Goal: Task Accomplishment & Management: Use online tool/utility

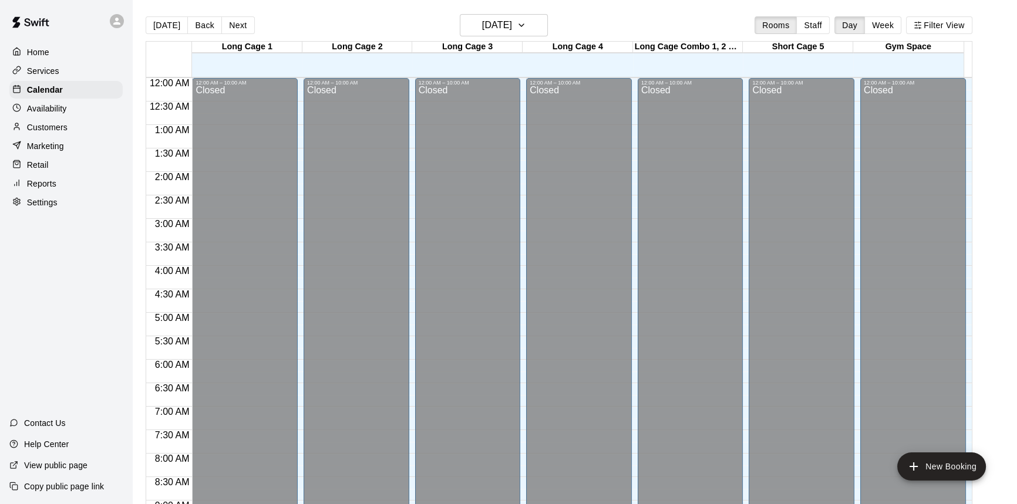
scroll to position [463, 0]
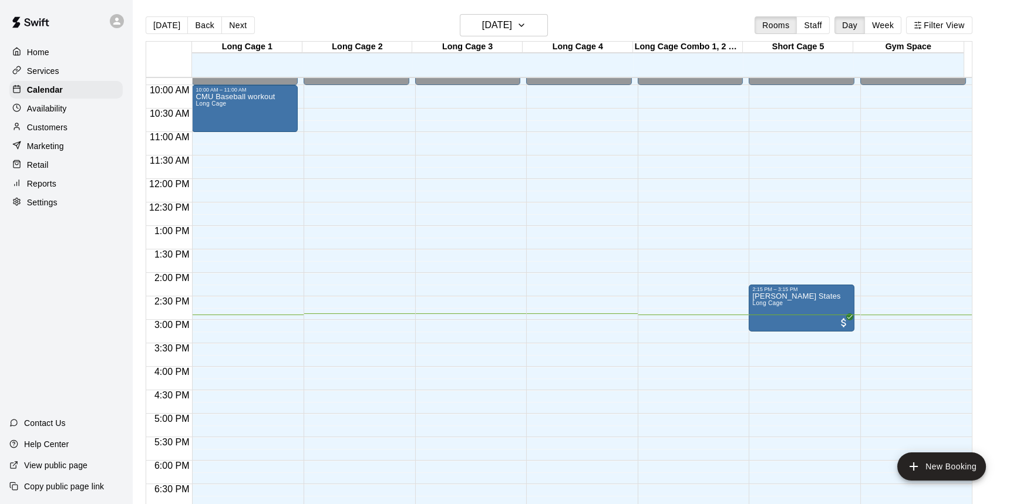
click at [253, 301] on div "12:00 AM – 10:00 AM Closed 10:00 AM – 11:00 AM CMU Baseball workout Long Cage 9…" at bounding box center [245, 179] width 106 height 1127
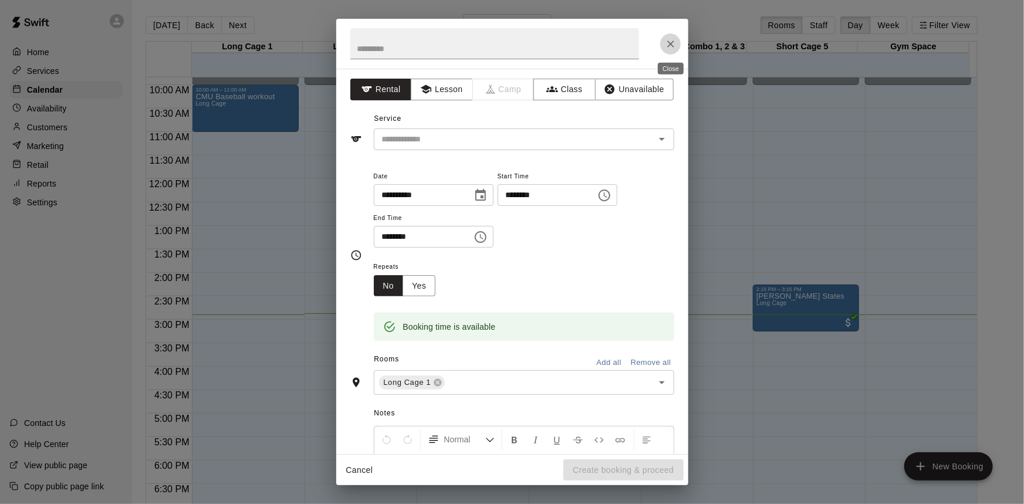
click at [666, 44] on icon "Close" at bounding box center [671, 44] width 12 height 12
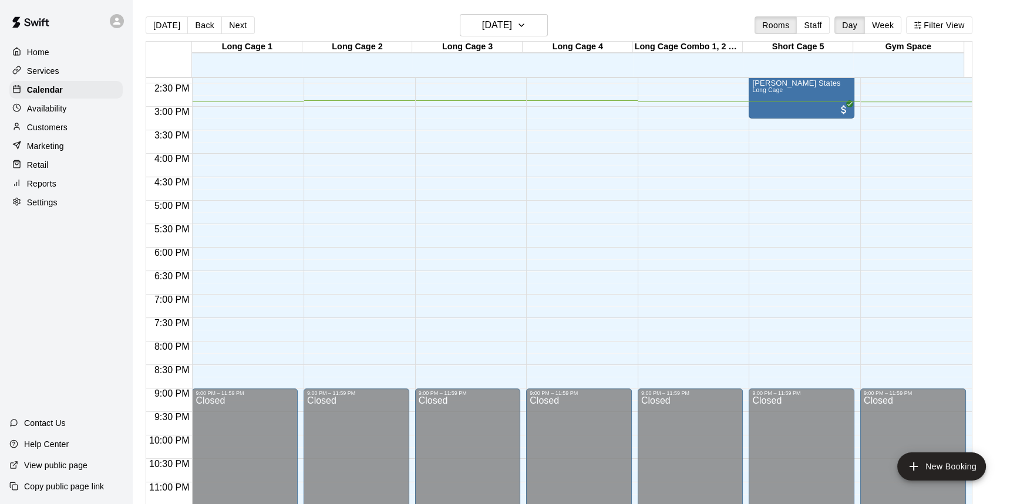
scroll to position [569, 0]
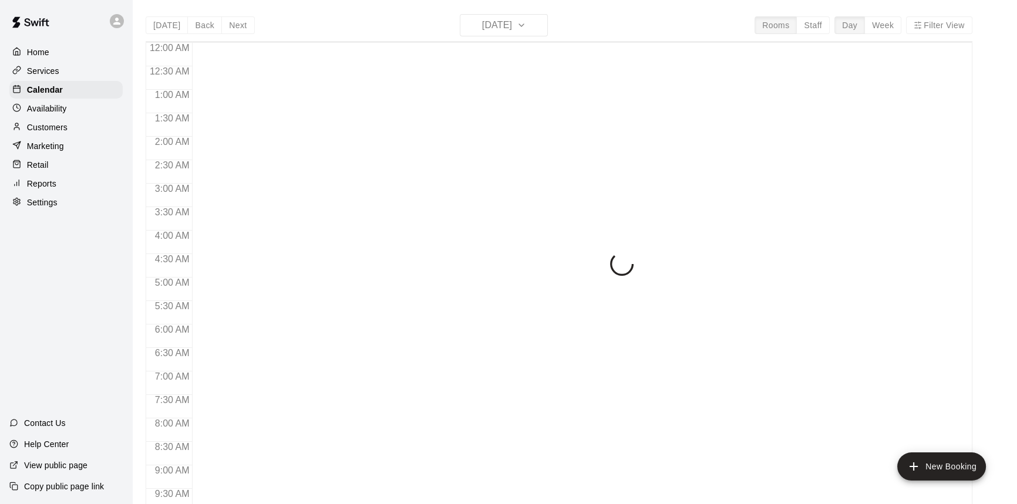
scroll to position [652, 0]
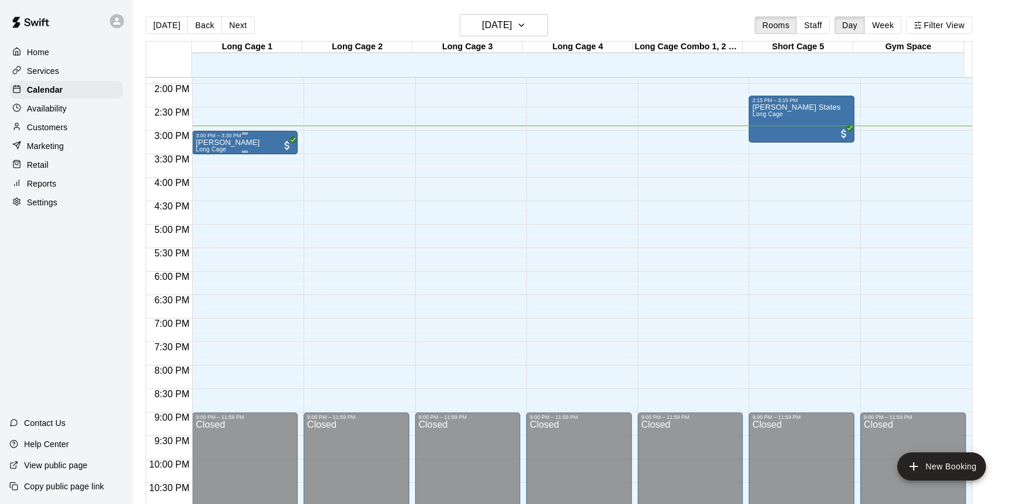
click at [268, 151] on div at bounding box center [244, 152] width 99 height 2
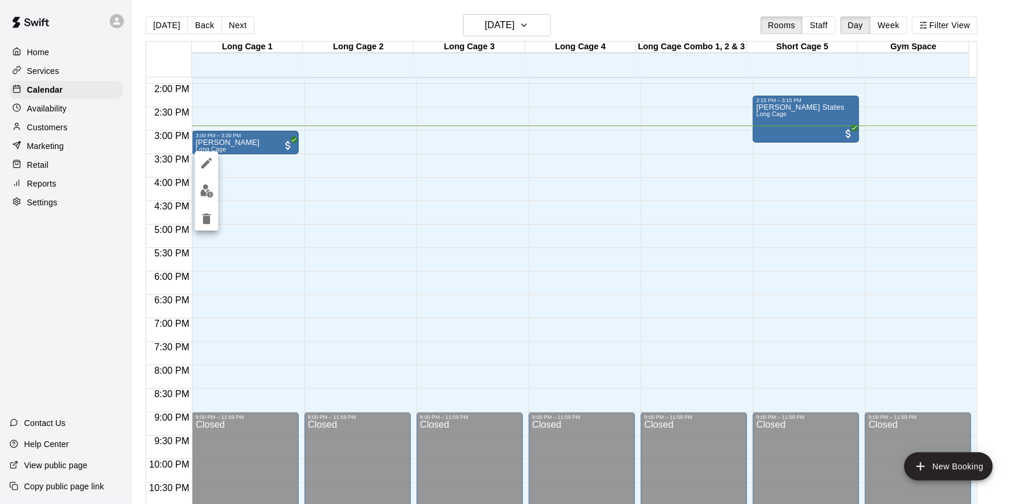
click at [282, 246] on div at bounding box center [512, 252] width 1024 height 504
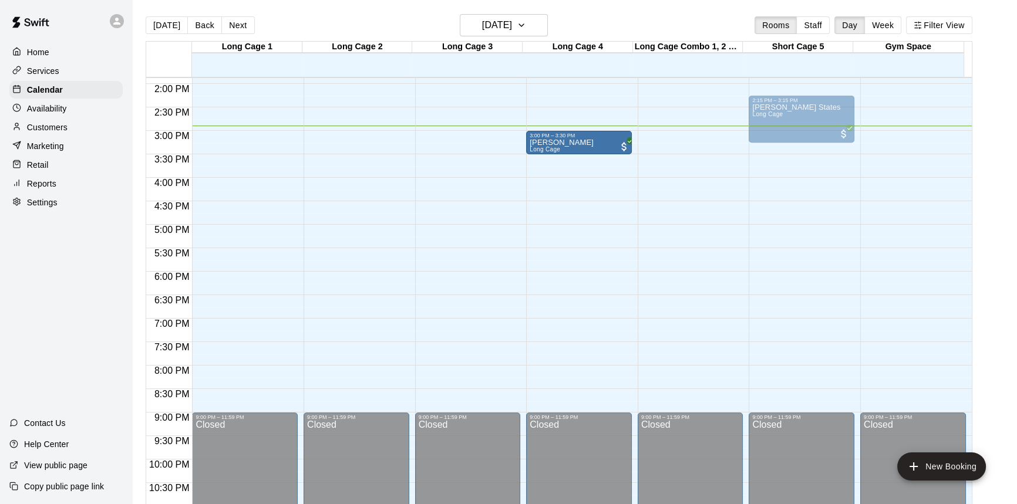
drag, startPoint x: 229, startPoint y: 144, endPoint x: 545, endPoint y: 149, distance: 316.4
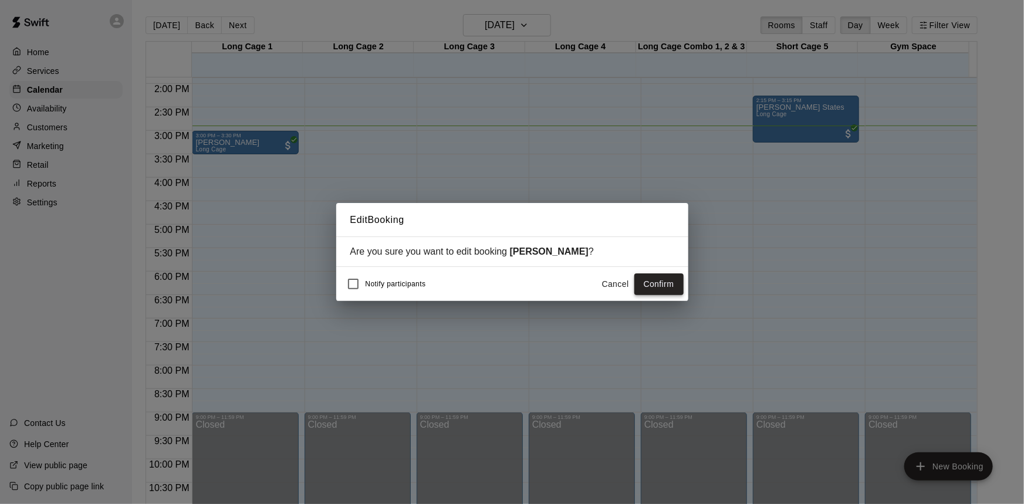
click at [642, 282] on button "Confirm" at bounding box center [659, 285] width 49 height 22
